Goal: Task Accomplishment & Management: Manage account settings

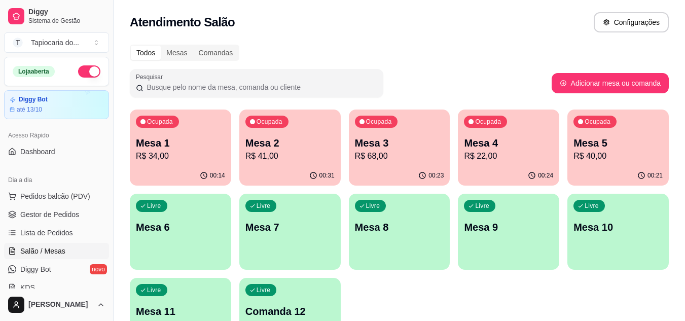
click at [285, 145] on p "Mesa 2" at bounding box center [289, 143] width 89 height 14
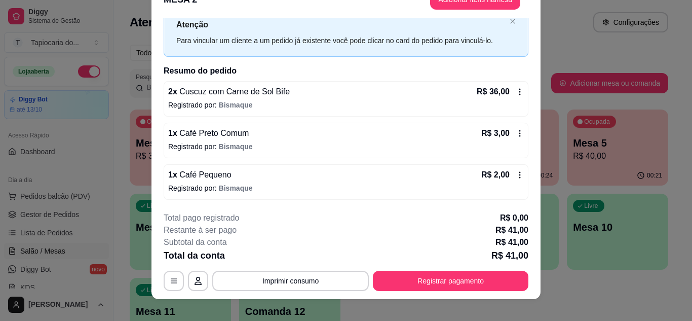
scroll to position [31, 0]
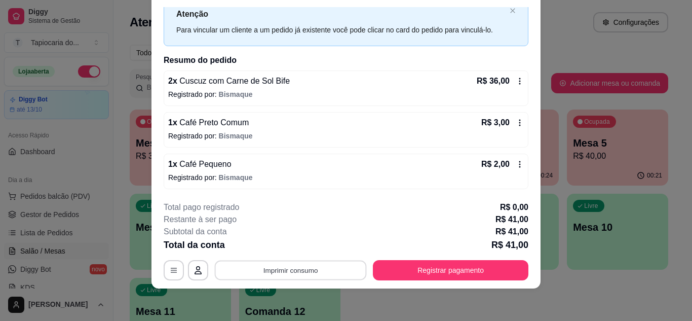
click at [317, 268] on button "Imprimir consumo" at bounding box center [291, 270] width 152 height 20
click at [300, 244] on button "Impressora" at bounding box center [290, 247] width 74 height 16
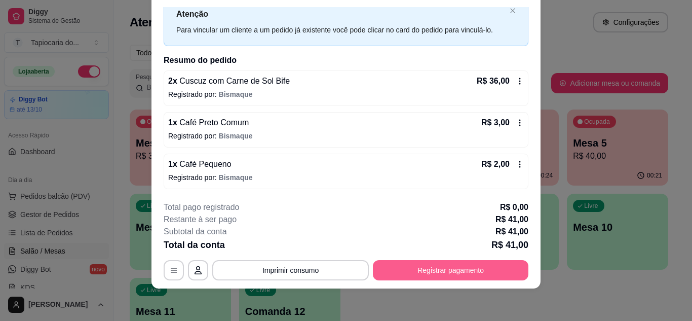
click at [472, 266] on button "Registrar pagamento" at bounding box center [451, 270] width 156 height 20
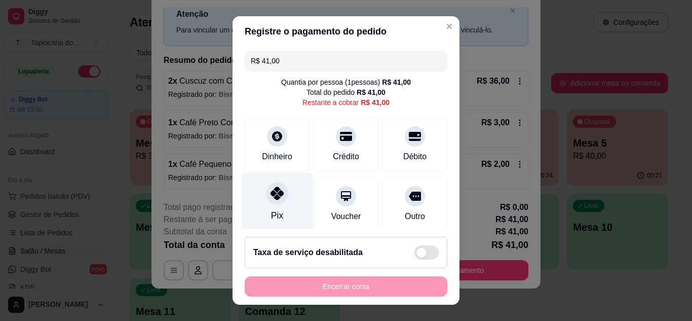
click at [300, 207] on div "Pix" at bounding box center [277, 201] width 71 height 59
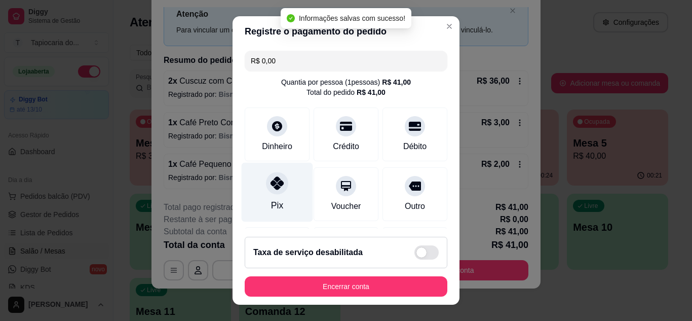
type input "R$ 0,00"
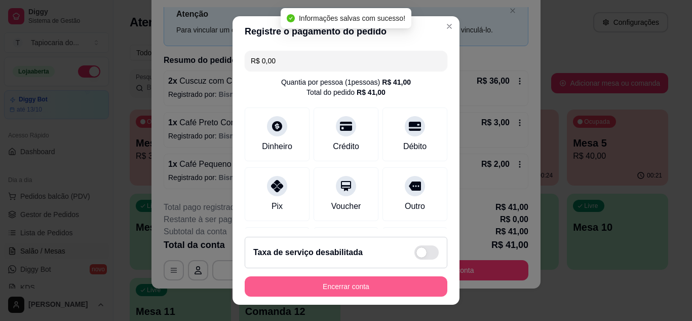
click at [383, 284] on button "Encerrar conta" at bounding box center [346, 286] width 203 height 20
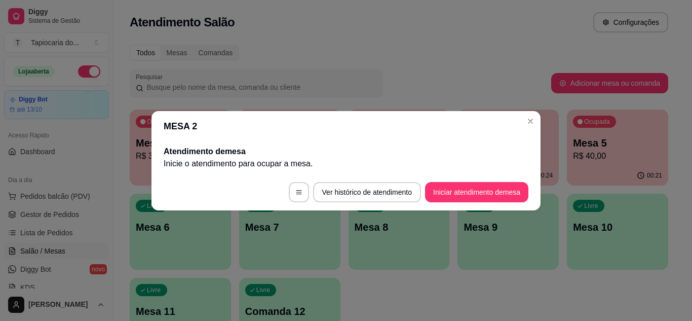
scroll to position [0, 0]
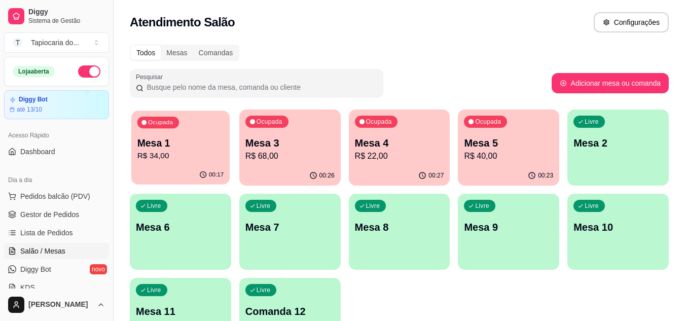
click at [183, 145] on p "Mesa 1" at bounding box center [180, 143] width 87 height 14
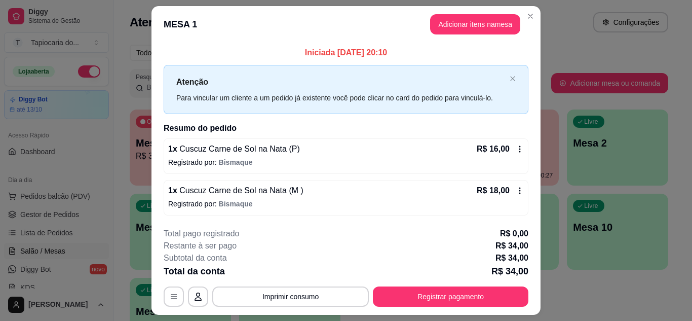
scroll to position [26, 0]
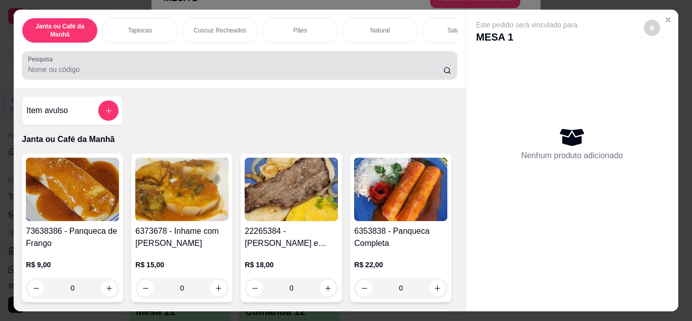
click at [325, 75] on input "Pesquisa" at bounding box center [236, 69] width 416 height 10
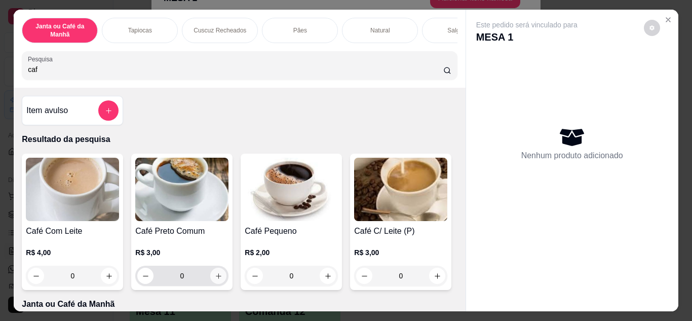
type input "caf"
click at [215, 278] on icon "increase-product-quantity" at bounding box center [219, 276] width 8 height 8
type input "1"
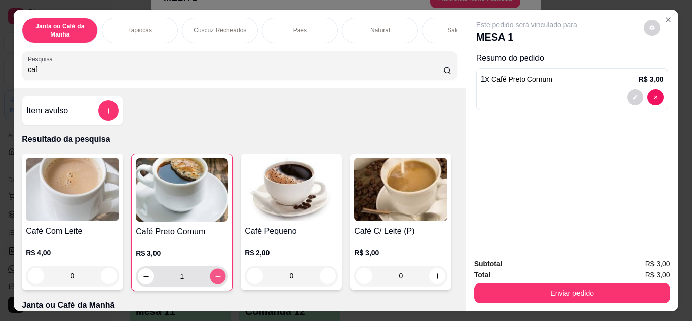
click at [214, 278] on icon "increase-product-quantity" at bounding box center [218, 277] width 8 height 8
type input "2"
click at [325, 279] on icon "increase-product-quantity" at bounding box center [328, 276] width 6 height 6
type input "1"
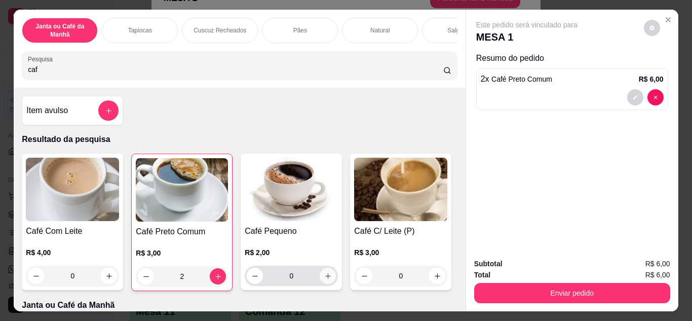
type input "1"
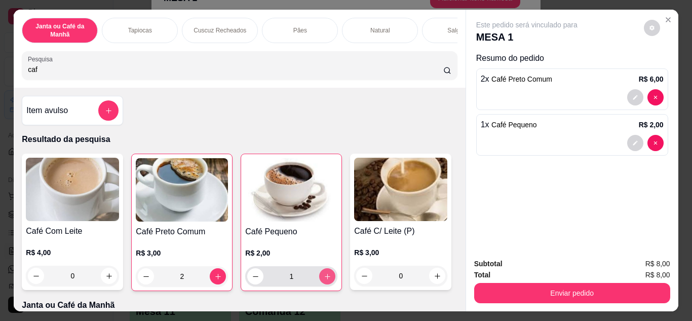
click at [324, 279] on icon "increase-product-quantity" at bounding box center [328, 277] width 8 height 8
type input "2"
click at [324, 279] on icon "increase-product-quantity" at bounding box center [328, 277] width 8 height 8
type input "3"
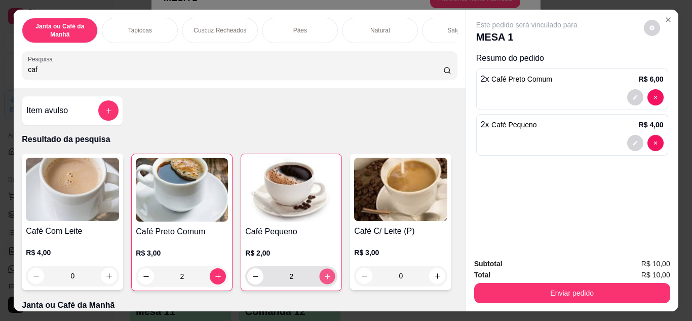
type input "3"
click at [324, 279] on icon "increase-product-quantity" at bounding box center [328, 277] width 8 height 8
type input "4"
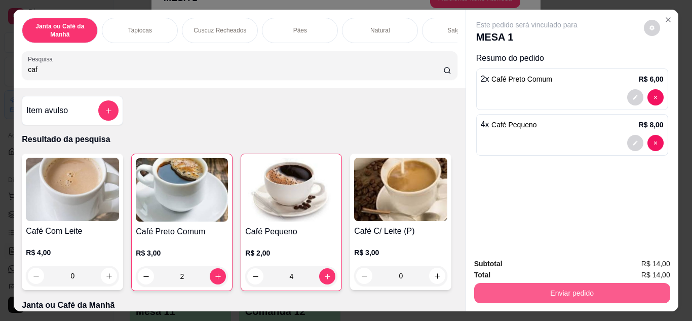
click at [524, 295] on button "Enviar pedido" at bounding box center [572, 293] width 196 height 20
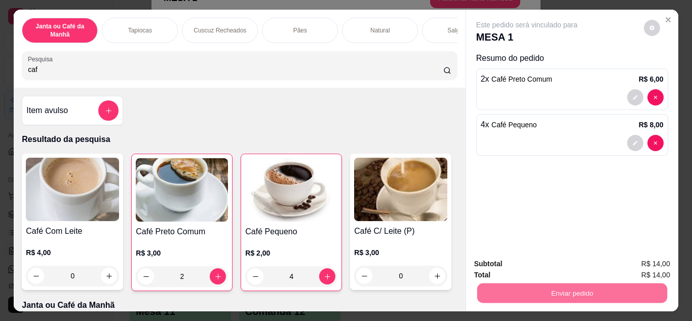
click at [637, 263] on button "Enviar pedido" at bounding box center [643, 263] width 57 height 19
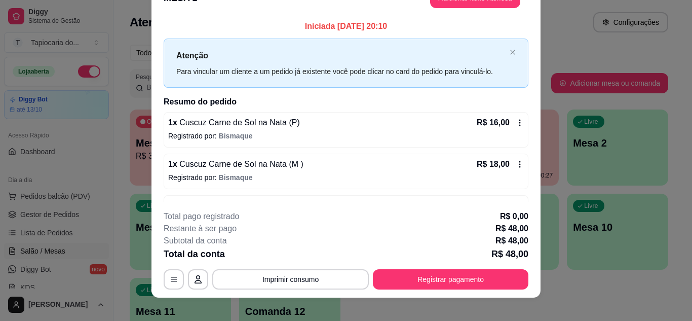
scroll to position [74, 0]
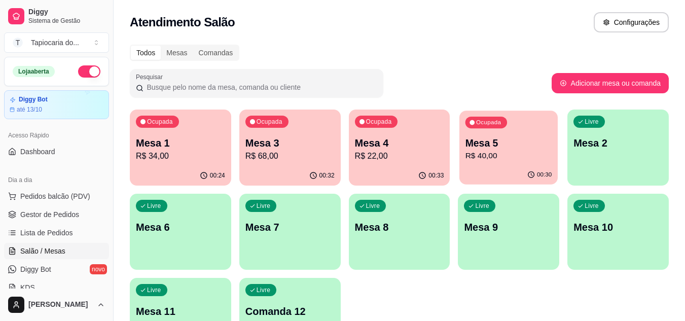
click at [520, 149] on p "Mesa 5" at bounding box center [508, 143] width 87 height 14
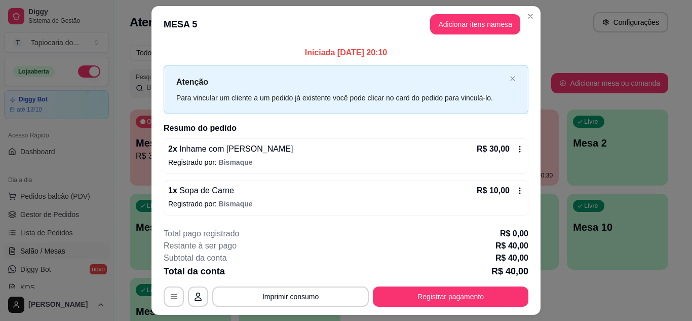
scroll to position [26, 0]
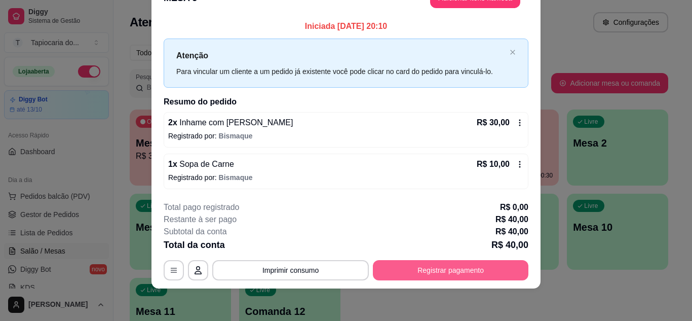
click at [464, 274] on button "Registrar pagamento" at bounding box center [451, 270] width 156 height 20
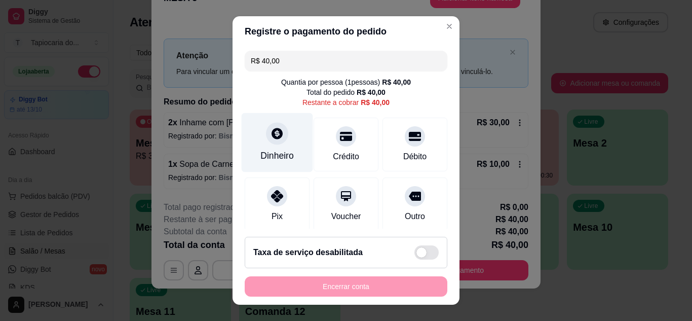
click at [276, 148] on div "Dinheiro" at bounding box center [277, 142] width 71 height 59
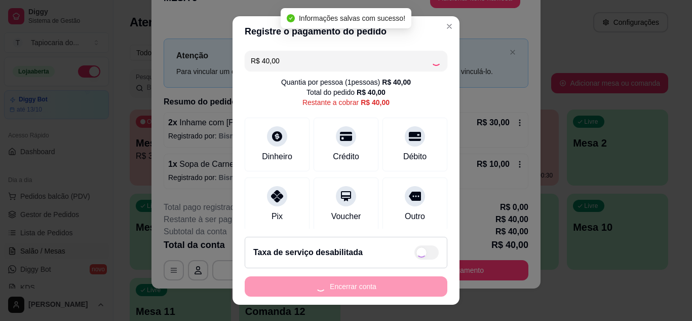
type input "R$ 0,00"
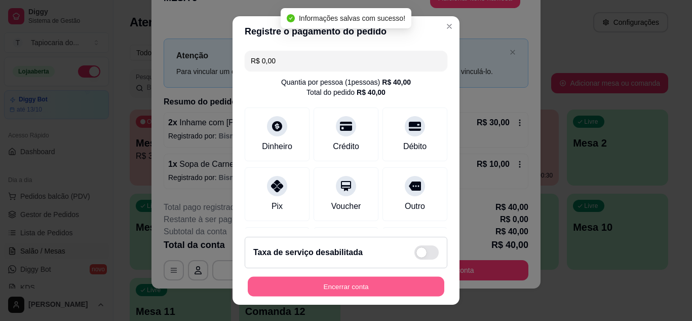
click at [401, 287] on button "Encerrar conta" at bounding box center [346, 287] width 197 height 20
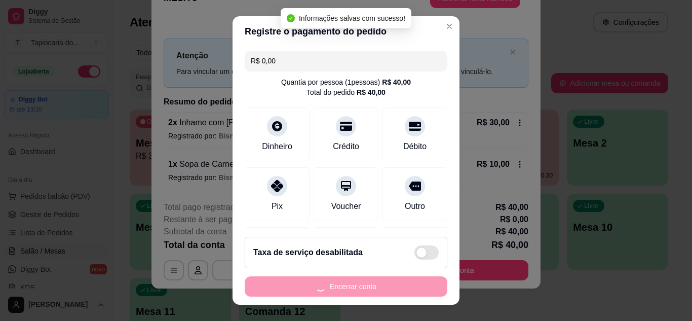
scroll to position [0, 0]
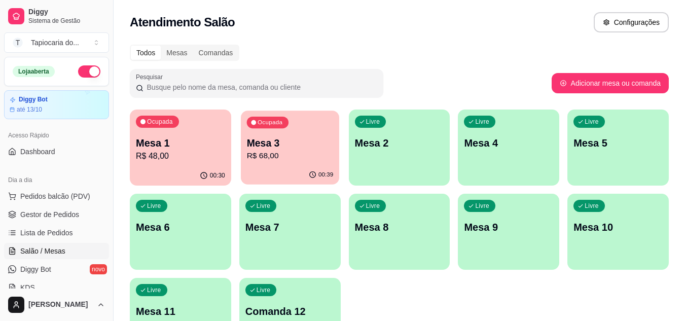
click at [290, 170] on div "00:39" at bounding box center [290, 174] width 98 height 19
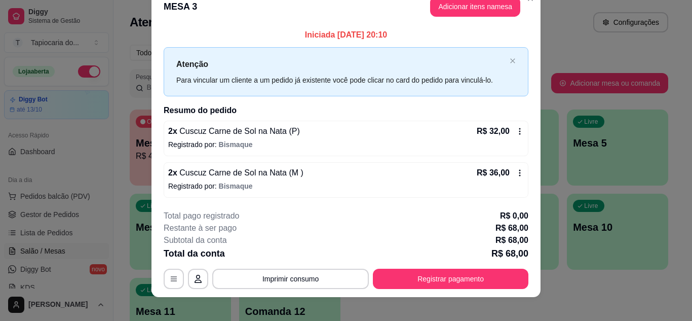
scroll to position [26, 0]
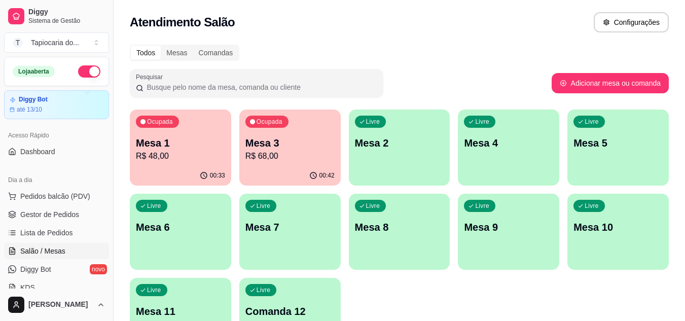
click at [170, 161] on p "R$ 48,00" at bounding box center [180, 156] width 89 height 12
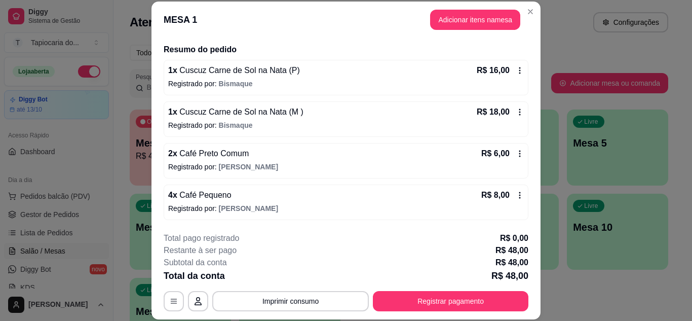
scroll to position [31, 0]
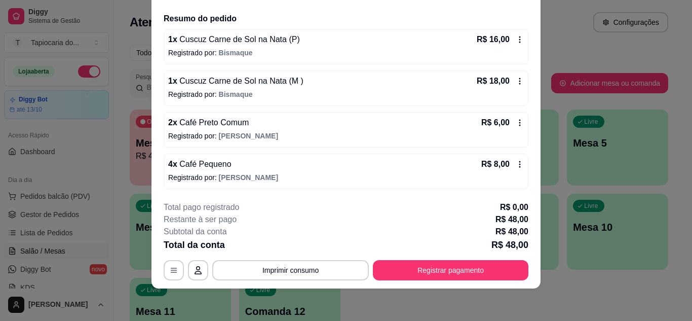
click at [520, 165] on icon at bounding box center [521, 164] width 2 height 7
click at [516, 122] on icon at bounding box center [520, 123] width 8 height 8
click at [509, 116] on div "2 x Café Preto Comum R$ 6,00 Registrado por: [PERSON_NAME]" at bounding box center [346, 129] width 365 height 35
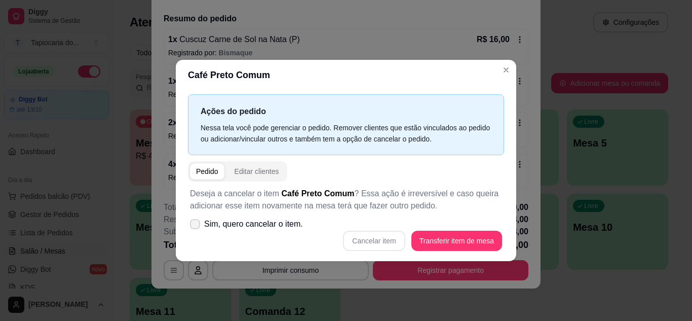
click at [197, 219] on span at bounding box center [195, 224] width 10 height 10
click at [196, 226] on input "Sim, quero cancelar o item." at bounding box center [193, 229] width 7 height 7
checkbox input "true"
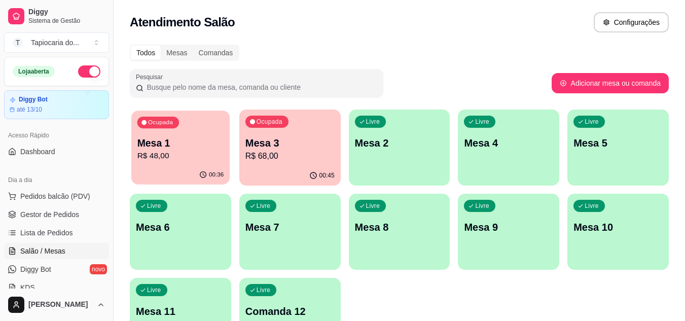
click at [177, 142] on p "Mesa 1" at bounding box center [180, 143] width 87 height 14
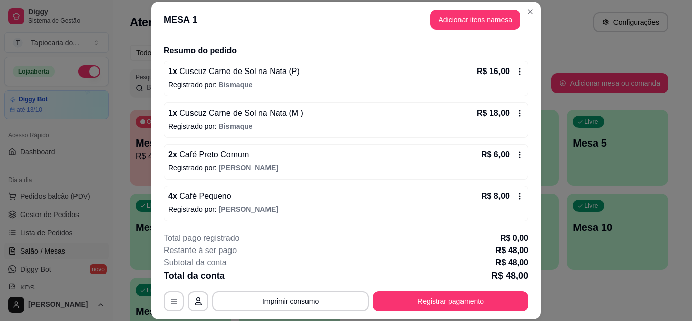
scroll to position [74, 0]
click at [516, 151] on icon at bounding box center [520, 154] width 8 height 8
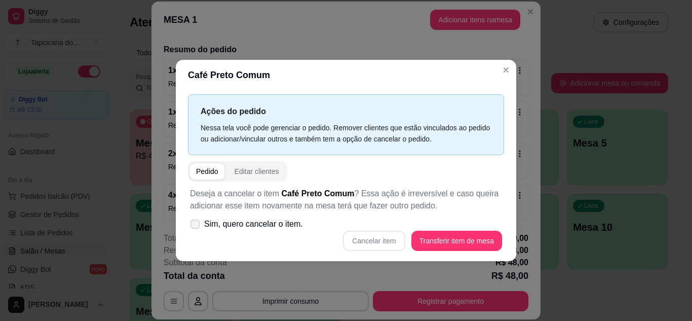
click at [193, 223] on icon at bounding box center [195, 224] width 8 height 6
click at [193, 226] on input "Sim, quero cancelar o item." at bounding box center [193, 229] width 7 height 7
checkbox input "true"
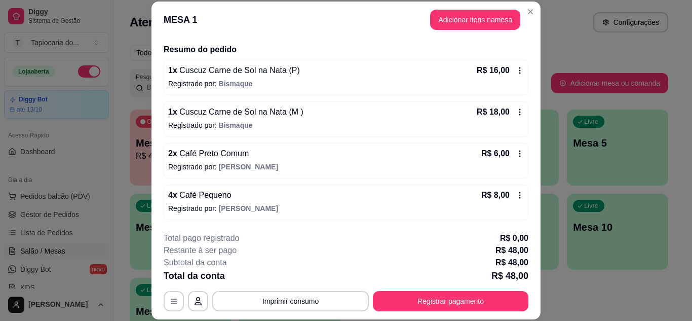
click at [516, 153] on icon at bounding box center [520, 154] width 8 height 8
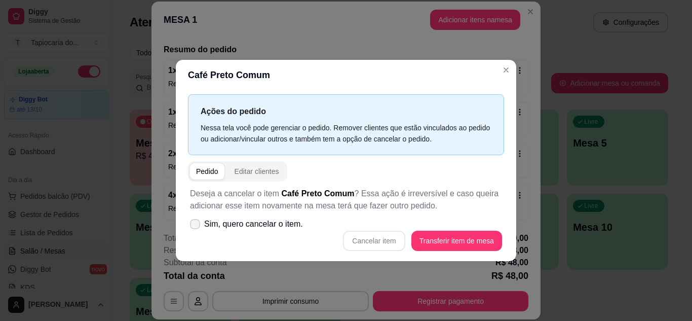
click at [195, 224] on icon at bounding box center [195, 224] width 8 height 6
click at [195, 226] on input "Sim, quero cancelar o item." at bounding box center [193, 229] width 7 height 7
checkbox input "true"
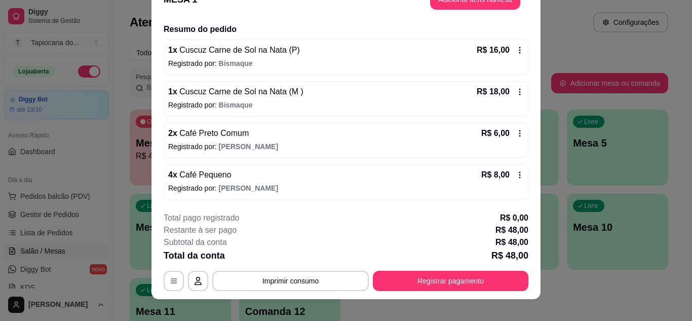
scroll to position [31, 0]
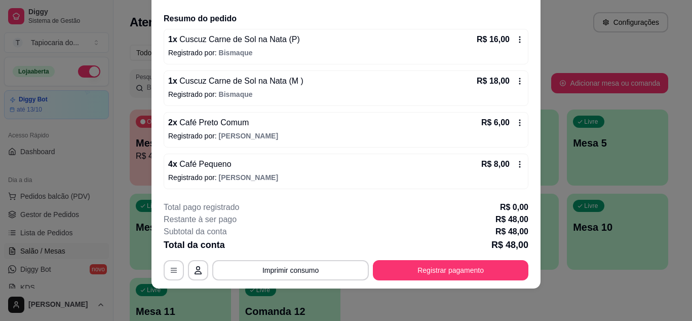
click at [520, 121] on icon at bounding box center [521, 123] width 2 height 7
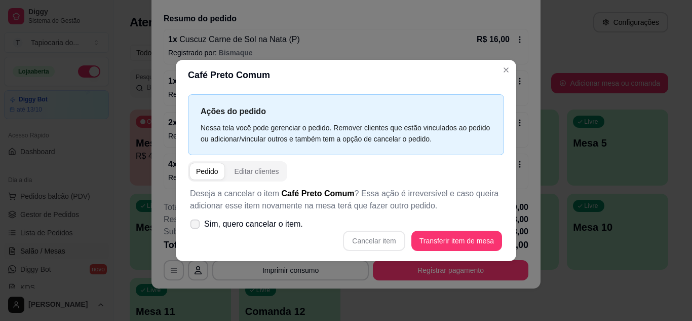
click at [199, 221] on label "Sim, quero cancelar o item." at bounding box center [246, 224] width 121 height 20
click at [196, 226] on input "Sim, quero cancelar o item." at bounding box center [193, 229] width 7 height 7
checkbox input "true"
click at [396, 241] on button "Cancelar item" at bounding box center [374, 241] width 62 height 20
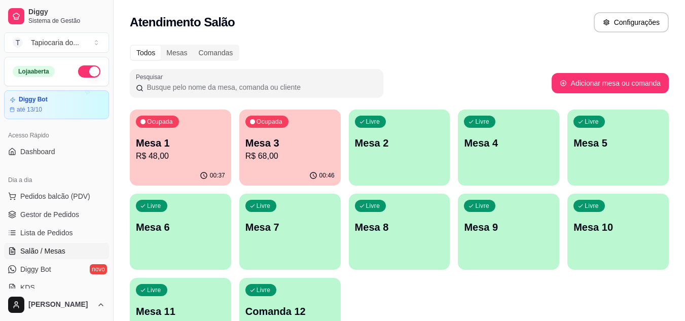
click at [186, 146] on p "Mesa 1" at bounding box center [180, 143] width 89 height 14
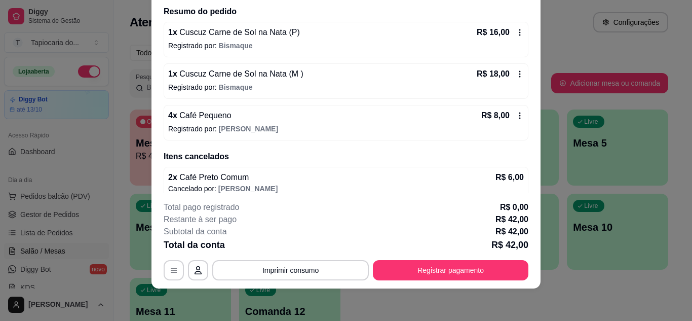
scroll to position [90, 0]
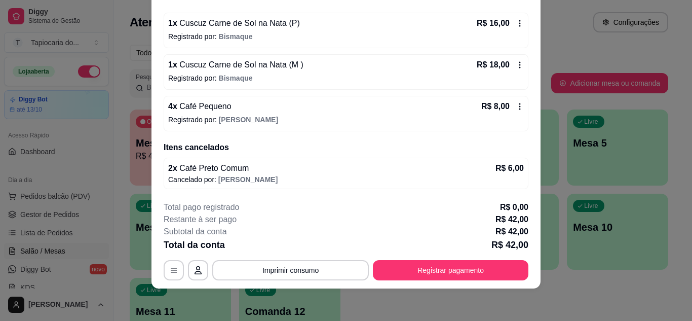
click at [516, 105] on icon at bounding box center [520, 106] width 8 height 8
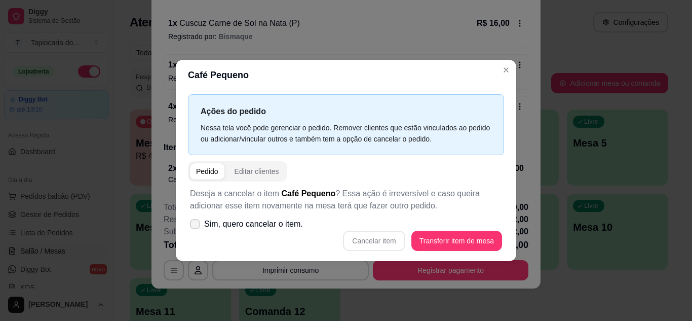
click at [197, 222] on icon at bounding box center [195, 224] width 8 height 6
click at [196, 226] on input "Sim, quero cancelar o item." at bounding box center [193, 229] width 7 height 7
checkbox input "true"
click at [382, 239] on button "Cancelar item" at bounding box center [374, 241] width 62 height 20
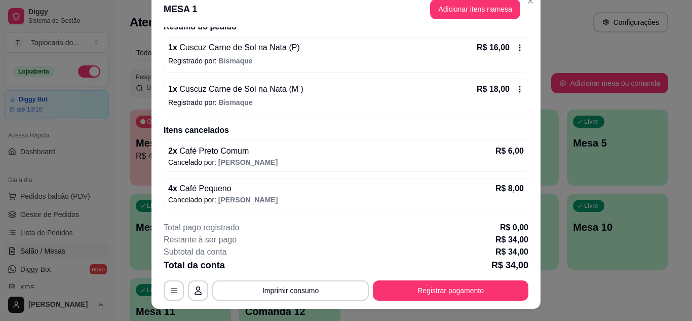
scroll to position [0, 0]
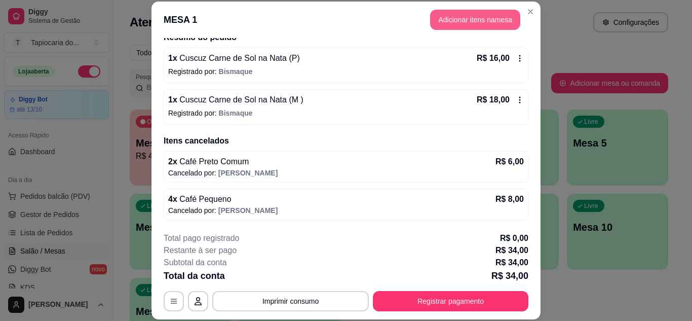
click at [454, 17] on button "Adicionar itens na mesa" at bounding box center [475, 20] width 90 height 20
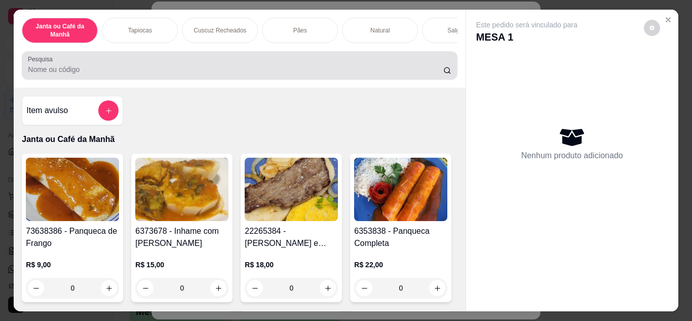
click at [300, 73] on input "Pesquisa" at bounding box center [236, 69] width 416 height 10
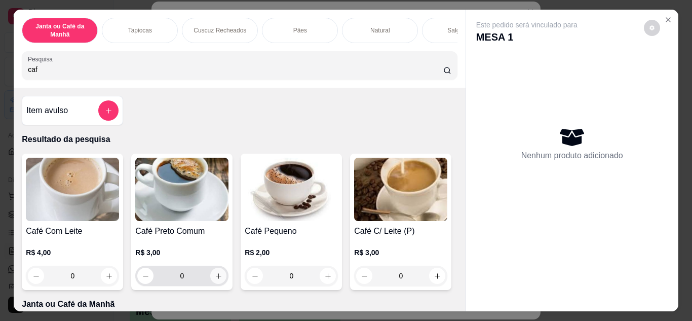
type input "caf"
click at [223, 283] on div "0" at bounding box center [181, 276] width 89 height 20
click at [216, 283] on button "increase-product-quantity" at bounding box center [219, 276] width 16 height 16
type input "1"
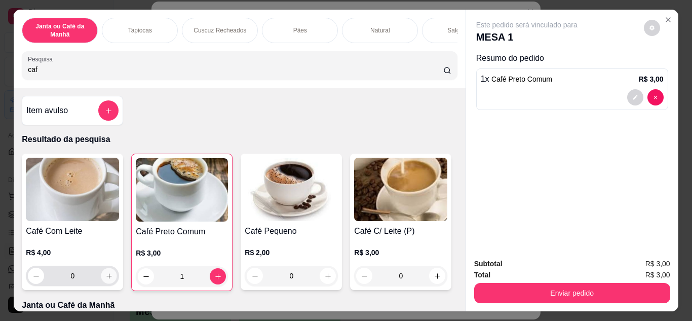
click at [106, 280] on icon "increase-product-quantity" at bounding box center [109, 276] width 8 height 8
type input "1"
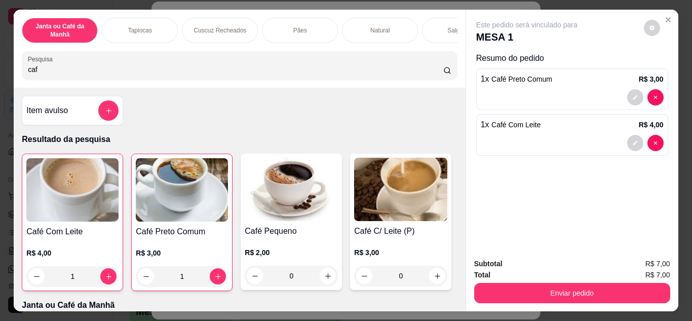
click at [556, 280] on div "Enviar pedido" at bounding box center [572, 291] width 196 height 23
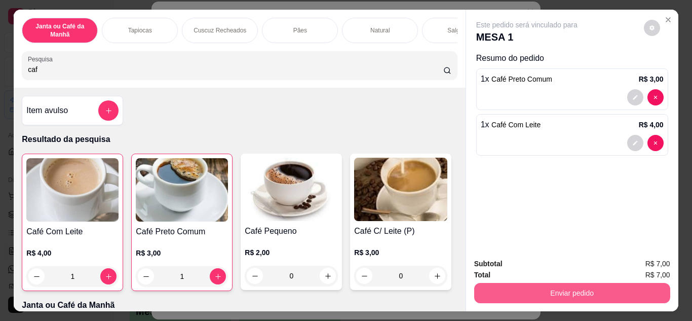
click at [557, 288] on button "Enviar pedido" at bounding box center [572, 293] width 196 height 20
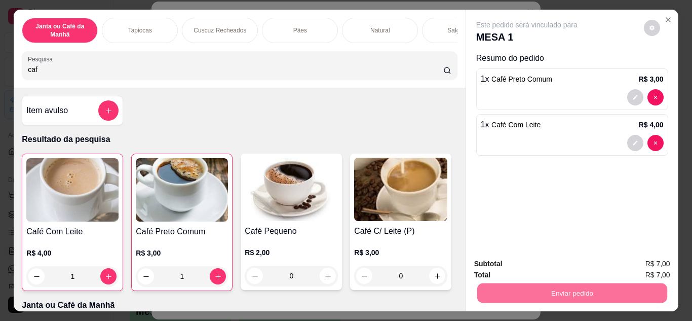
click at [659, 263] on button "Enviar pedido" at bounding box center [644, 263] width 56 height 19
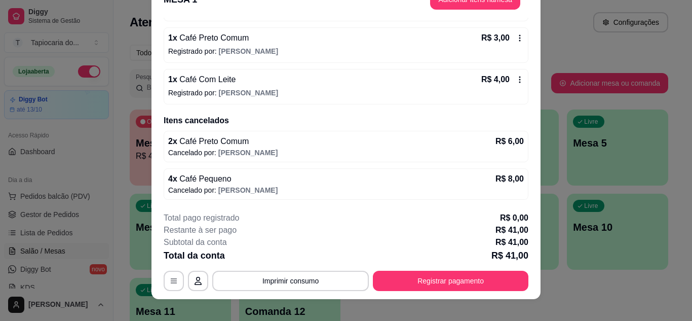
scroll to position [31, 0]
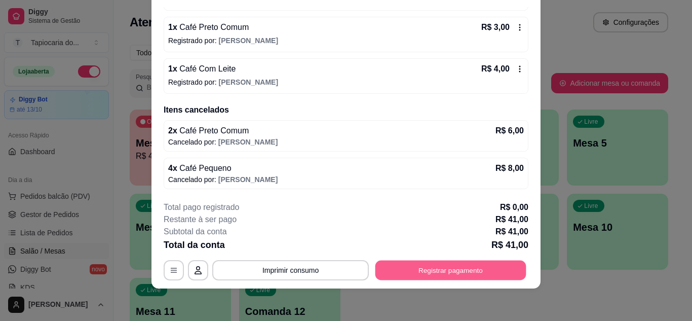
click at [455, 271] on button "Registrar pagamento" at bounding box center [451, 270] width 151 height 20
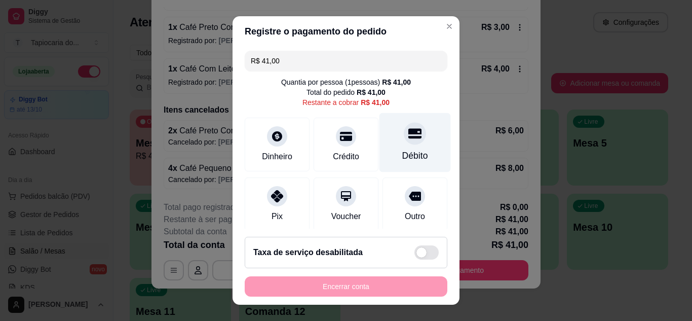
click at [395, 165] on div "Débito" at bounding box center [415, 142] width 71 height 59
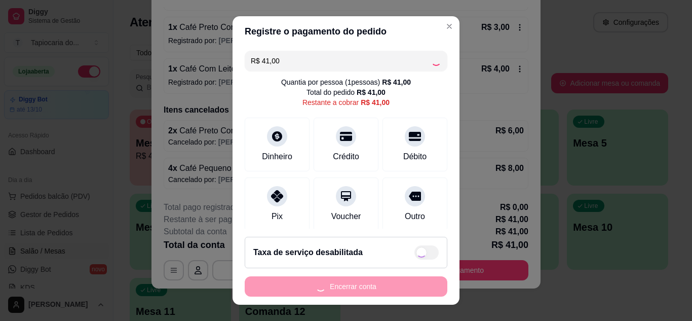
type input "R$ 0,00"
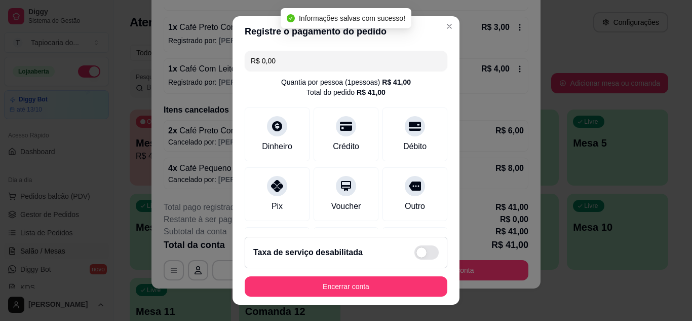
click at [381, 275] on footer "Taxa de serviço desabilitada Encerrar conta" at bounding box center [346, 267] width 227 height 76
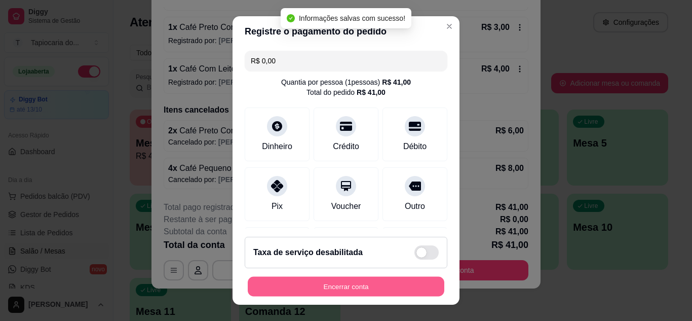
click at [382, 286] on button "Encerrar conta" at bounding box center [346, 287] width 197 height 20
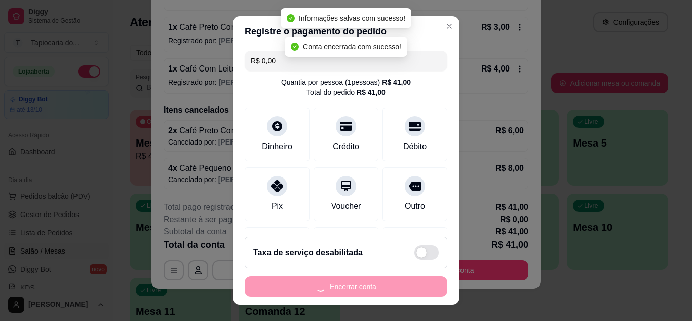
scroll to position [0, 0]
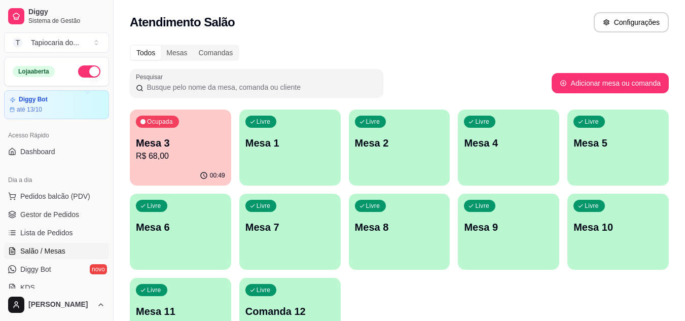
click at [194, 143] on p "Mesa 3" at bounding box center [180, 143] width 89 height 14
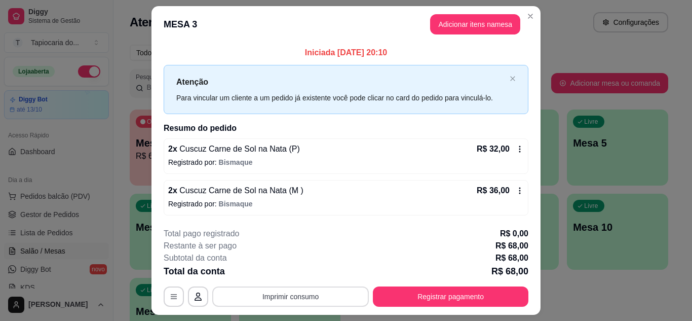
click at [293, 293] on button "Imprimir consumo" at bounding box center [290, 296] width 157 height 20
click at [296, 279] on button "Impressora" at bounding box center [290, 273] width 74 height 16
click at [475, 24] on button "Adicionar itens na mesa" at bounding box center [475, 25] width 87 height 20
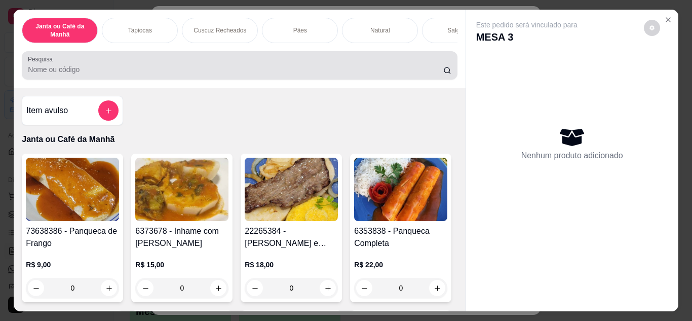
click at [232, 73] on input "Pesquisa" at bounding box center [236, 69] width 416 height 10
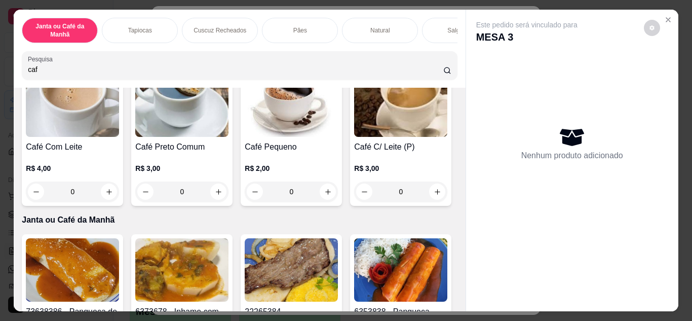
scroll to position [101, 0]
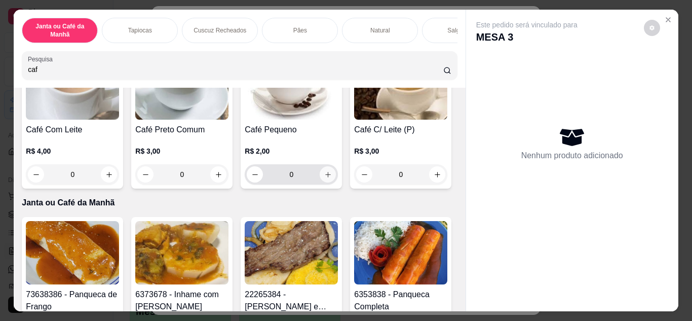
type input "caf"
click at [324, 178] on icon "increase-product-quantity" at bounding box center [328, 175] width 8 height 8
type input "1"
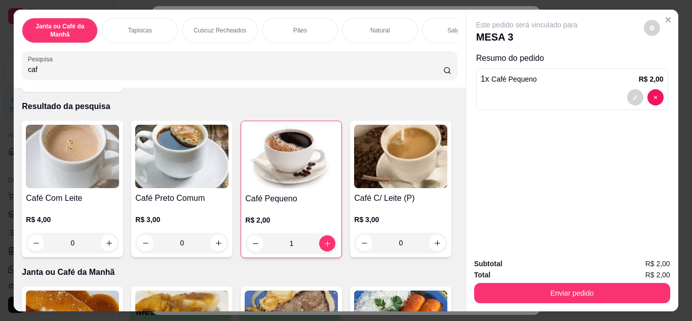
scroll to position [51, 0]
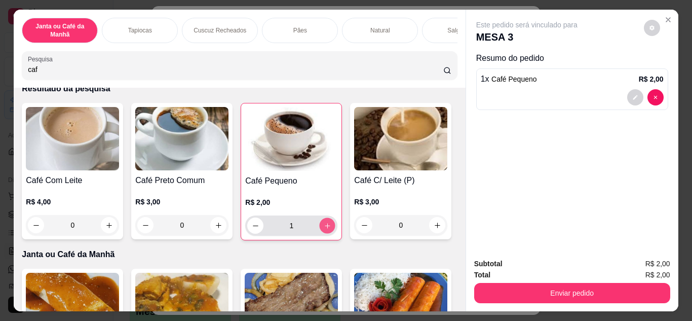
click at [324, 230] on icon "increase-product-quantity" at bounding box center [328, 226] width 8 height 8
type input "2"
click at [324, 230] on icon "increase-product-quantity" at bounding box center [328, 226] width 8 height 8
type input "3"
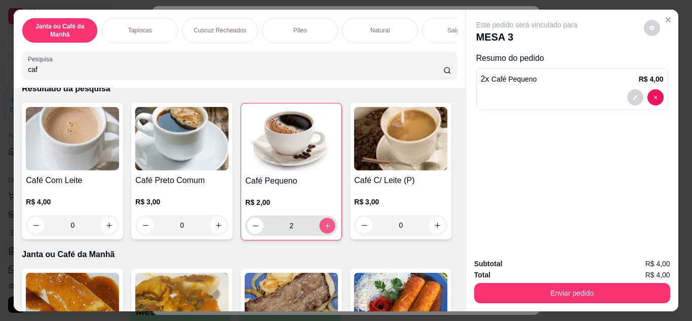
type input "3"
click at [324, 230] on icon "increase-product-quantity" at bounding box center [328, 226] width 8 height 8
type input "4"
click at [215, 227] on icon "increase-product-quantity" at bounding box center [219, 226] width 8 height 8
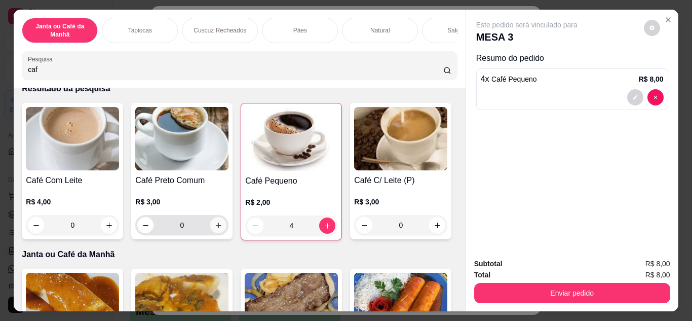
type input "1"
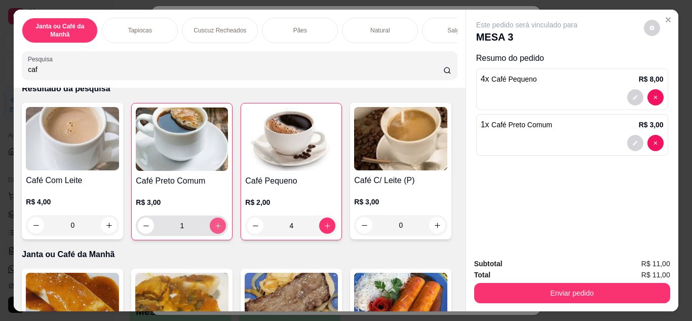
click at [215, 227] on icon "increase-product-quantity" at bounding box center [218, 226] width 8 height 8
type input "2"
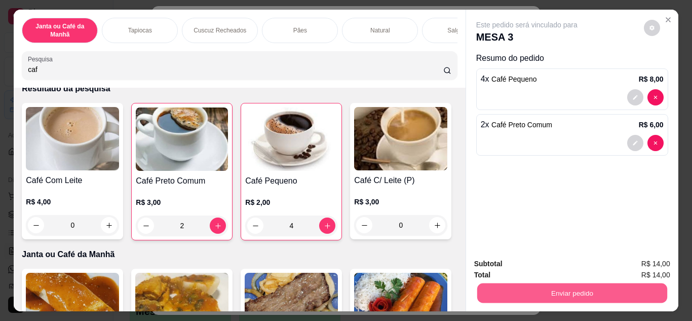
click at [502, 283] on button "Enviar pedido" at bounding box center [572, 293] width 190 height 20
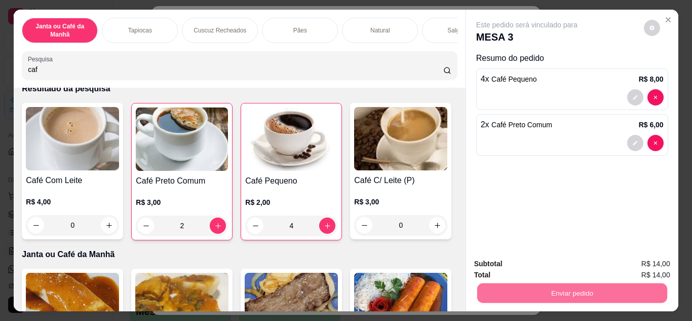
click at [627, 269] on button "Enviar pedido" at bounding box center [643, 264] width 57 height 19
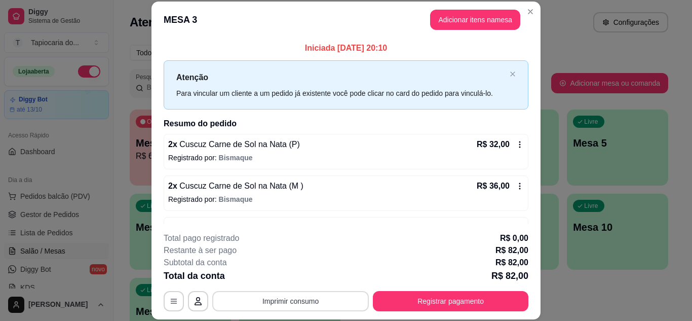
click at [321, 299] on button "Imprimir consumo" at bounding box center [290, 301] width 157 height 20
click at [308, 273] on button "Impressora" at bounding box center [290, 278] width 74 height 16
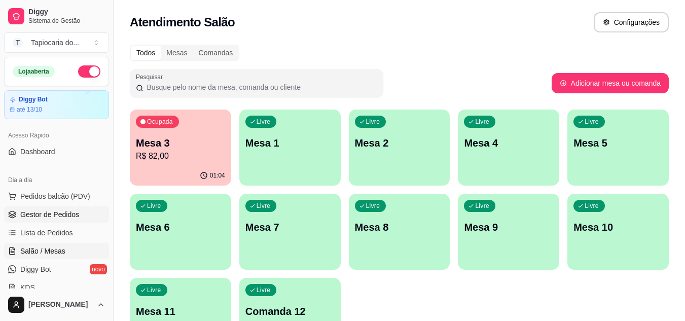
click at [55, 214] on span "Gestor de Pedidos" at bounding box center [49, 214] width 59 height 10
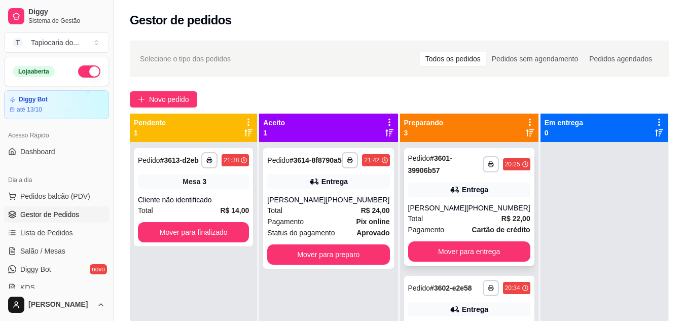
click at [449, 215] on div "Total R$ 22,00" at bounding box center [469, 218] width 122 height 11
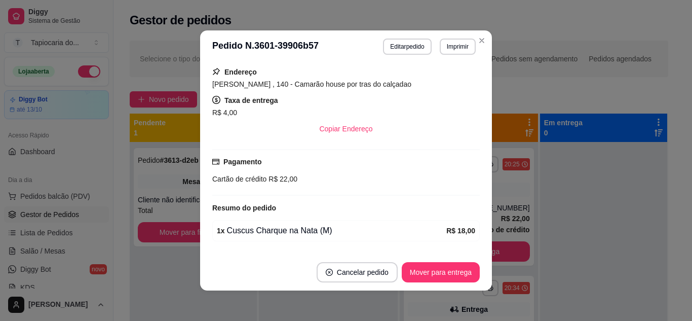
scroll to position [203, 0]
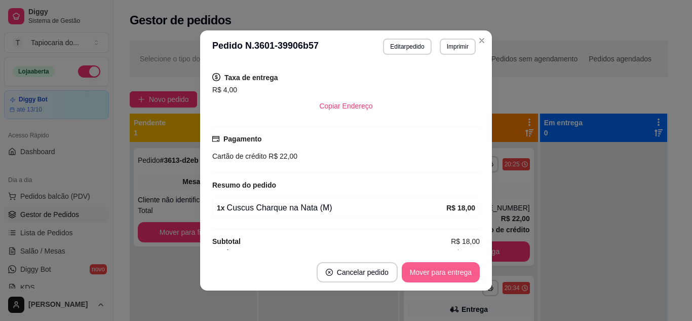
click at [451, 273] on button "Mover para entrega" at bounding box center [441, 272] width 78 height 20
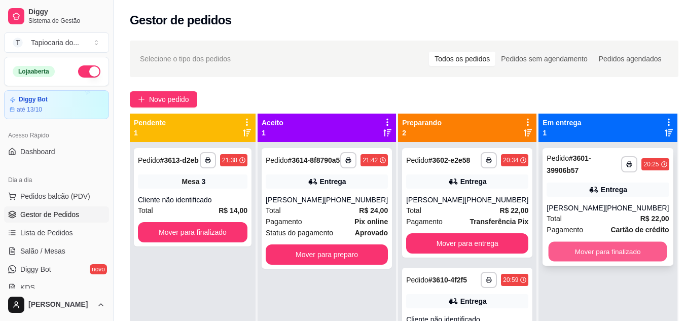
click at [610, 248] on button "Mover para finalizado" at bounding box center [607, 252] width 119 height 20
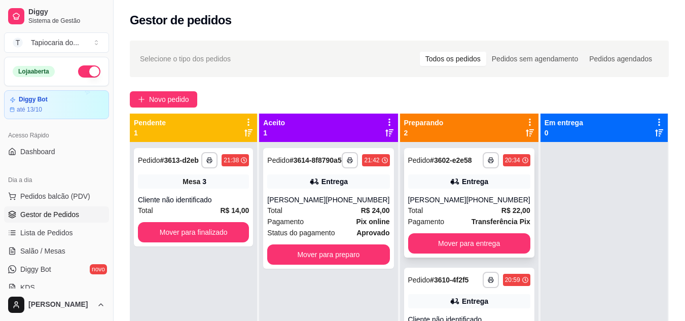
click at [437, 202] on div "[PERSON_NAME]" at bounding box center [437, 200] width 58 height 10
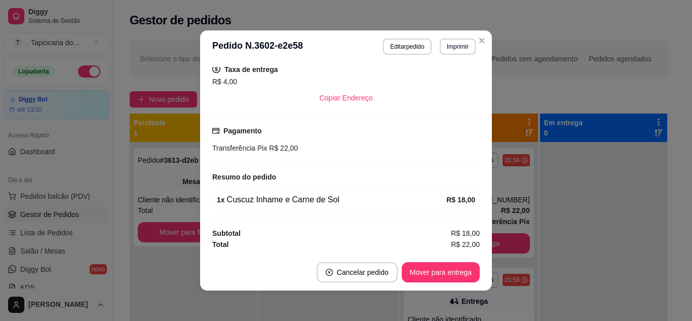
scroll to position [2, 0]
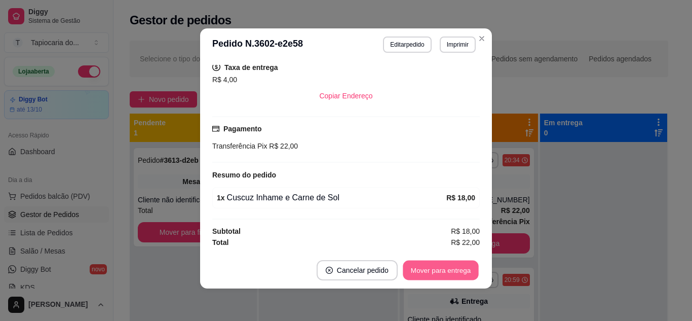
click at [458, 264] on button "Mover para entrega" at bounding box center [441, 271] width 76 height 20
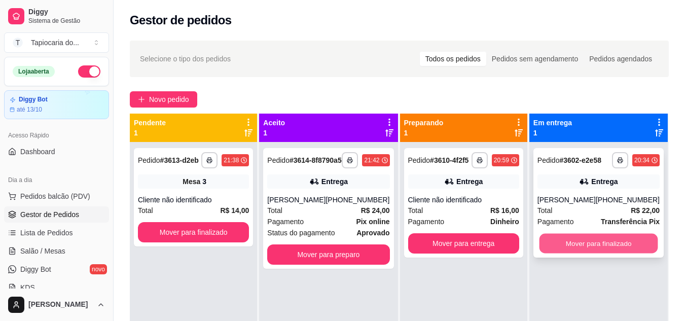
click at [570, 240] on button "Mover para finalizado" at bounding box center [598, 244] width 119 height 20
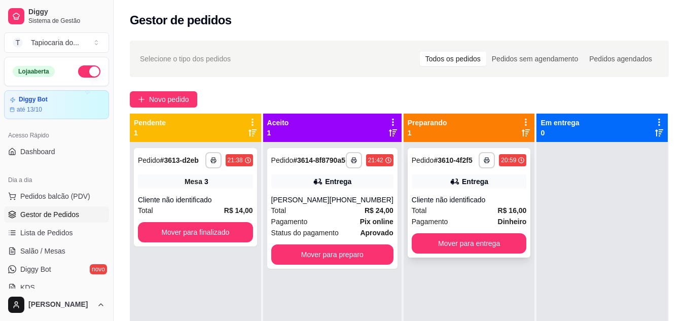
click at [449, 203] on div "Cliente não identificado" at bounding box center [469, 200] width 115 height 10
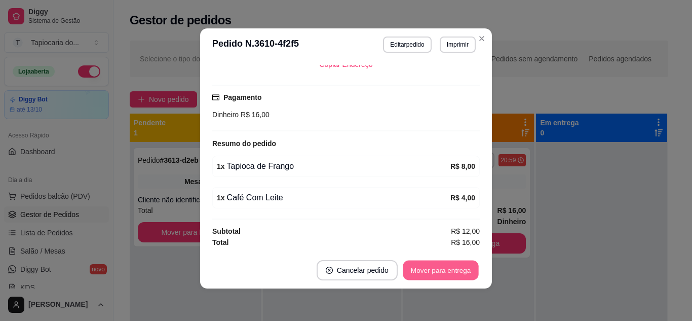
click at [461, 271] on button "Mover para entrega" at bounding box center [441, 271] width 76 height 20
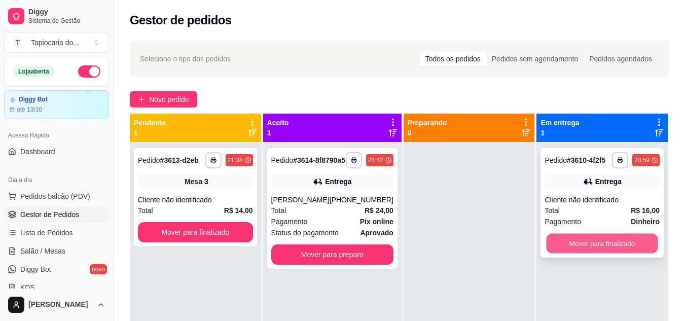
click at [586, 241] on button "Mover para finalizado" at bounding box center [602, 244] width 112 height 20
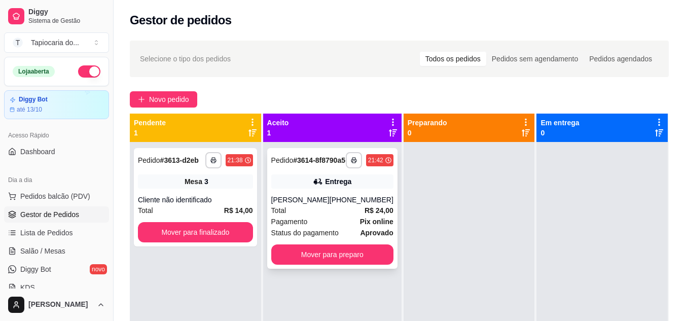
click at [281, 205] on div "[PERSON_NAME]" at bounding box center [300, 200] width 58 height 10
click at [322, 205] on div "[PERSON_NAME]" at bounding box center [300, 200] width 58 height 10
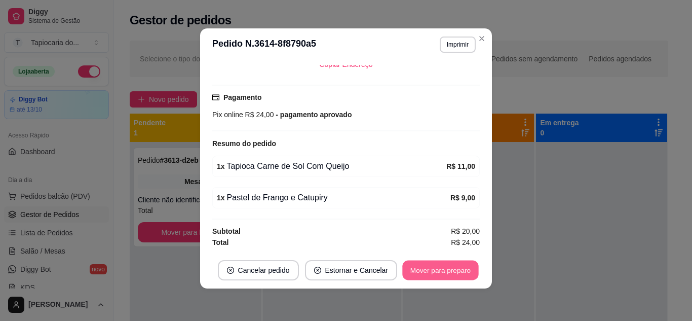
click at [447, 266] on button "Mover para preparo" at bounding box center [440, 271] width 76 height 20
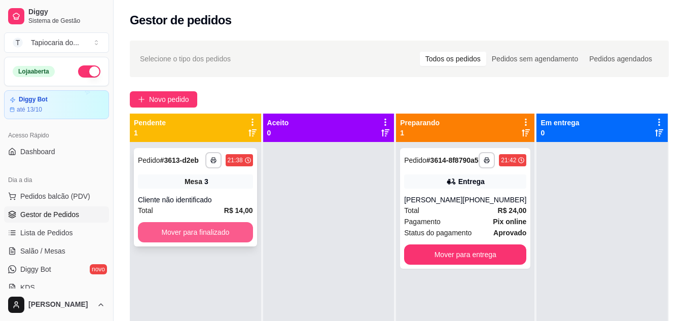
click at [192, 236] on button "Mover para finalizado" at bounding box center [195, 232] width 115 height 20
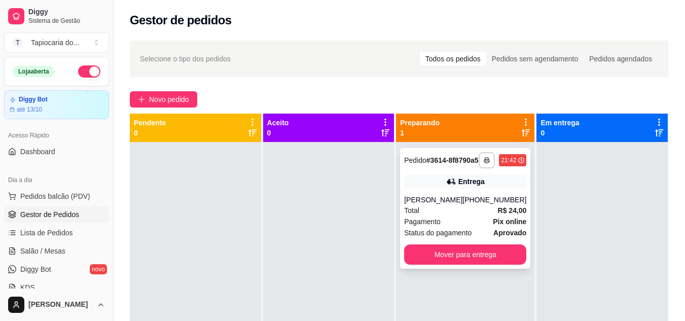
click at [431, 216] on div "Total R$ 24,00" at bounding box center [465, 210] width 122 height 11
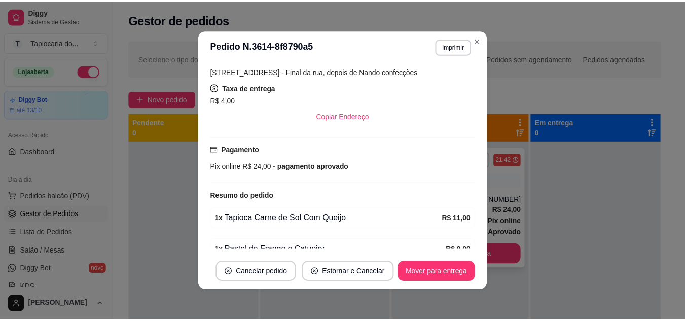
scroll to position [242, 0]
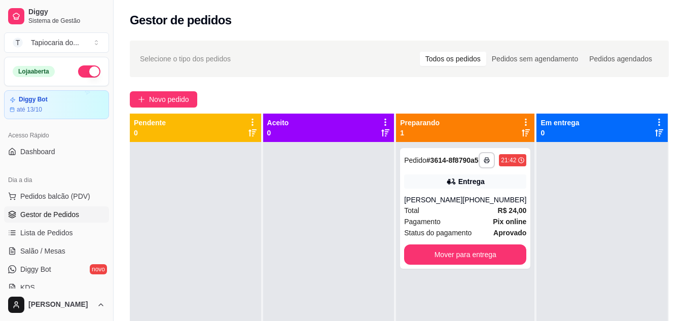
click at [82, 67] on button "button" at bounding box center [89, 71] width 22 height 12
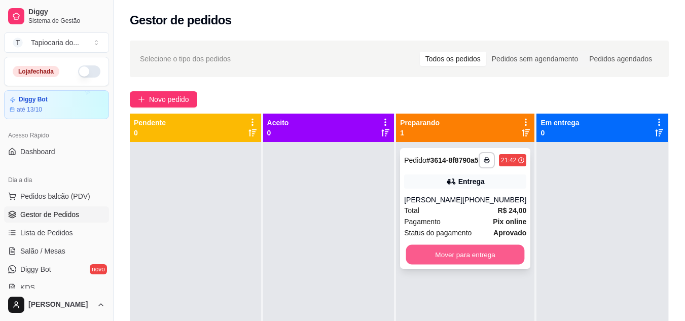
click at [436, 256] on button "Mover para entrega" at bounding box center [465, 255] width 119 height 20
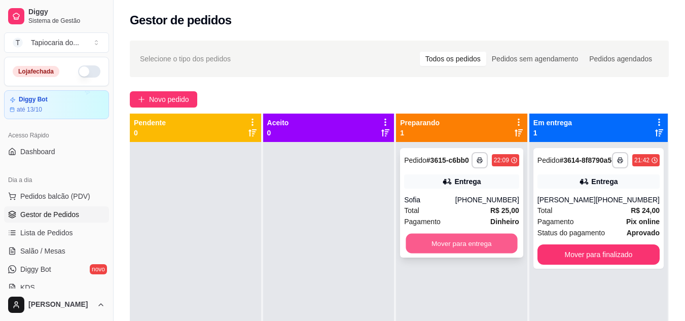
click at [478, 241] on button "Mover para entrega" at bounding box center [462, 244] width 112 height 20
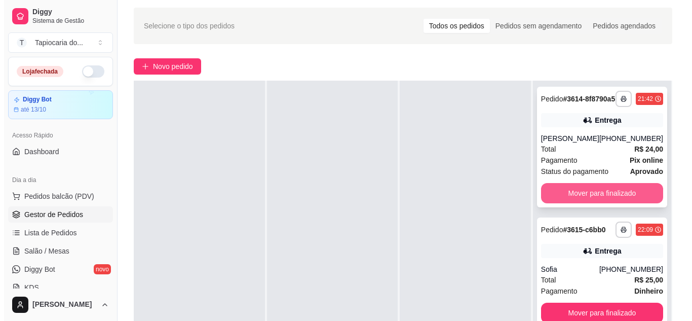
scroll to position [51, 0]
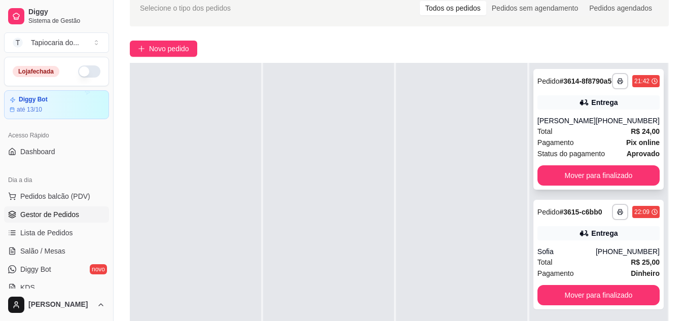
click at [538, 126] on div "[PERSON_NAME]" at bounding box center [566, 121] width 58 height 10
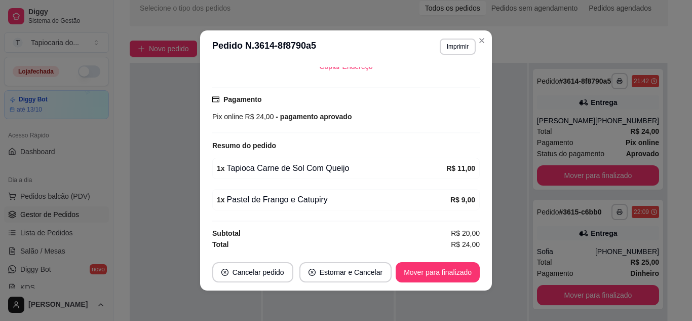
scroll to position [2, 0]
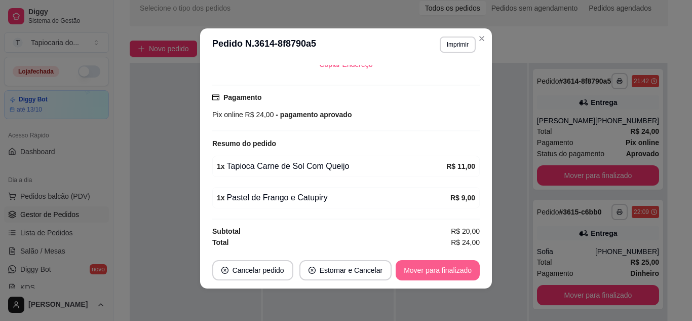
click at [455, 272] on button "Mover para finalizado" at bounding box center [438, 270] width 84 height 20
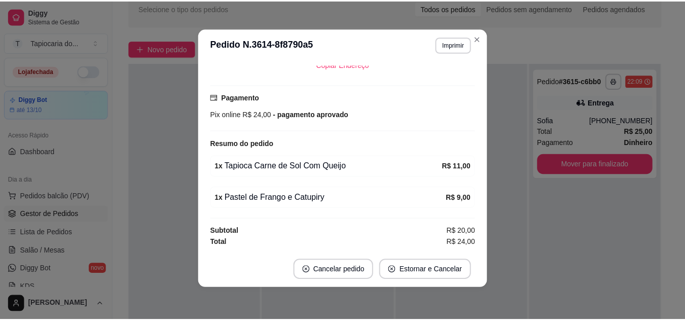
scroll to position [219, 0]
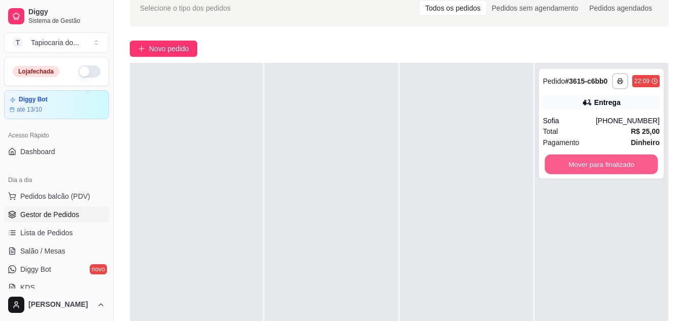
click at [570, 161] on button "Mover para finalizado" at bounding box center [600, 165] width 113 height 20
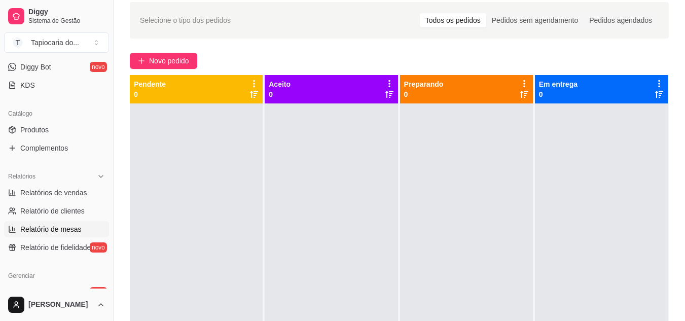
scroll to position [203, 0]
click at [40, 193] on span "Relatórios de vendas" at bounding box center [53, 192] width 67 height 10
select select "ALL"
select select "0"
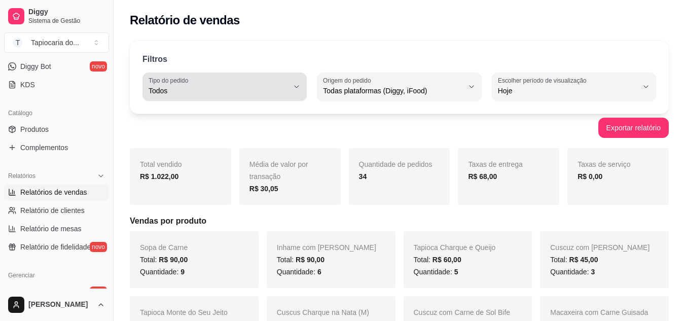
click at [193, 88] on span "Todos" at bounding box center [219, 91] width 140 height 10
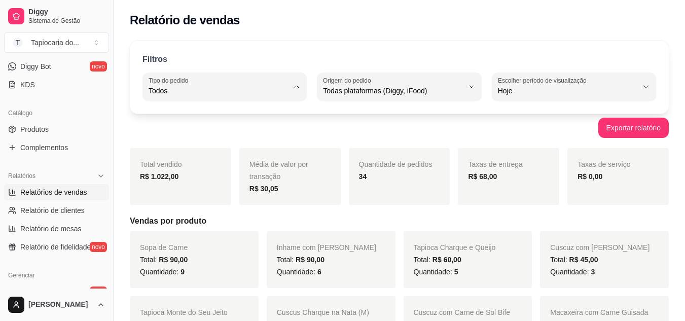
click at [195, 139] on li "Entrega" at bounding box center [225, 132] width 150 height 16
type input "DELIVERY"
select select "DELIVERY"
